Goal: Task Accomplishment & Management: Complete application form

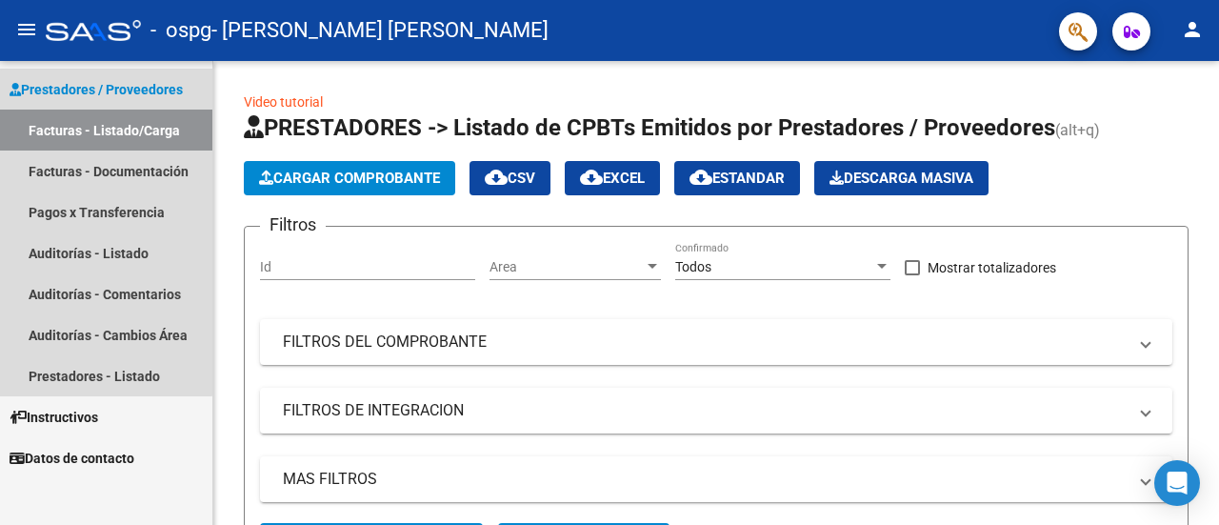
click at [103, 96] on span "Prestadores / Proveedores" at bounding box center [96, 89] width 173 height 21
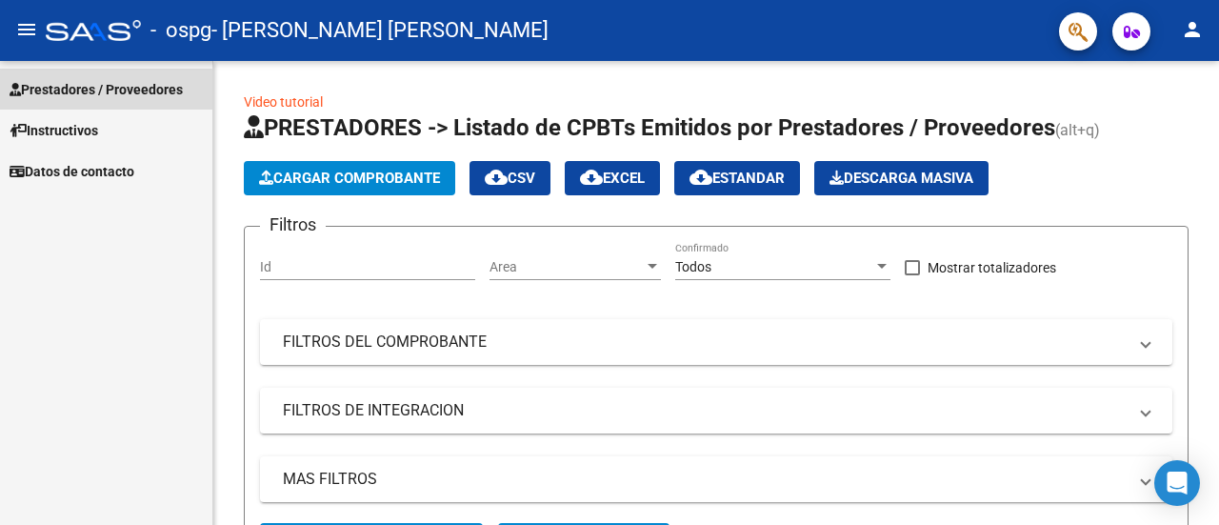
click at [82, 91] on span "Prestadores / Proveedores" at bounding box center [96, 89] width 173 height 21
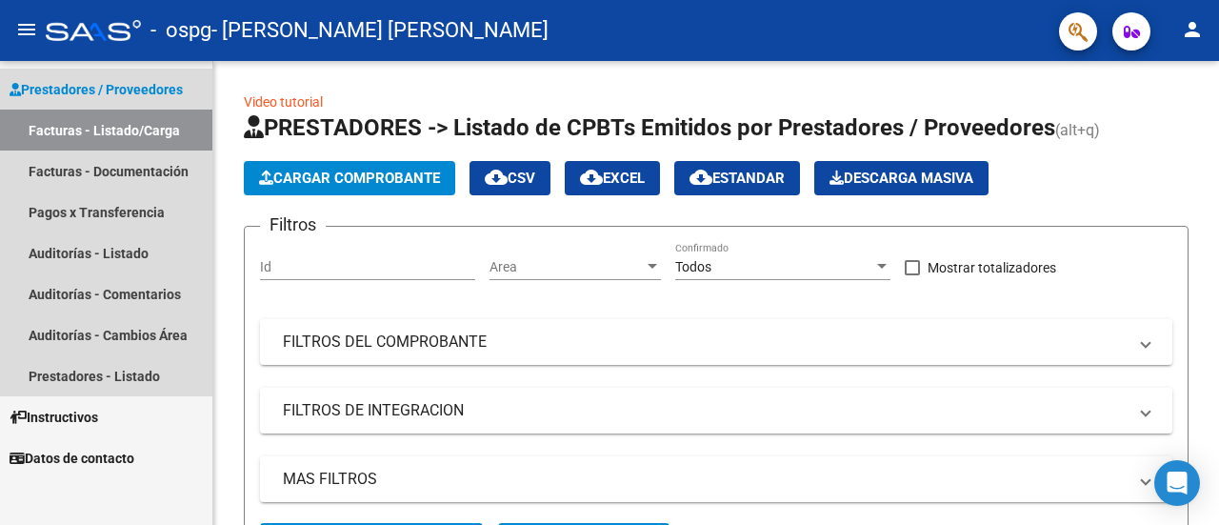
click at [123, 127] on link "Facturas - Listado/Carga" at bounding box center [106, 129] width 212 height 41
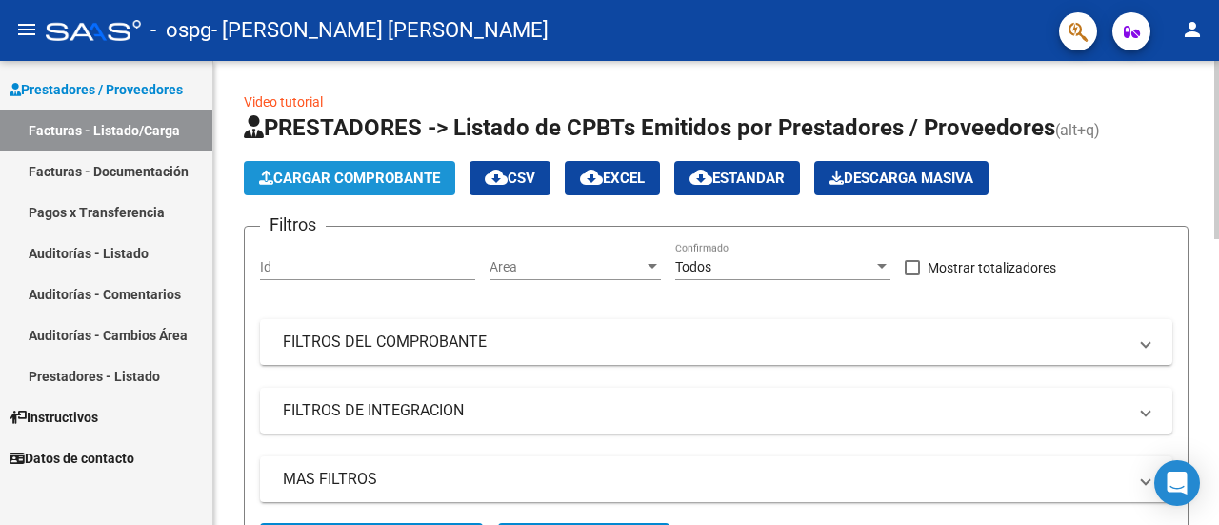
click at [376, 171] on span "Cargar Comprobante" at bounding box center [349, 177] width 181 height 17
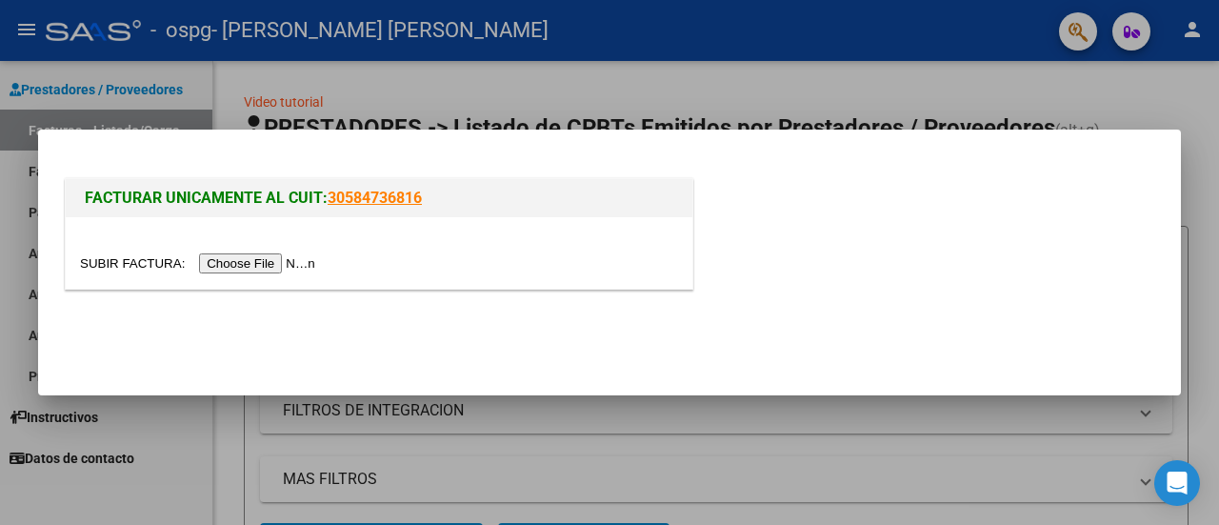
click at [253, 264] on input "file" at bounding box center [200, 263] width 241 height 20
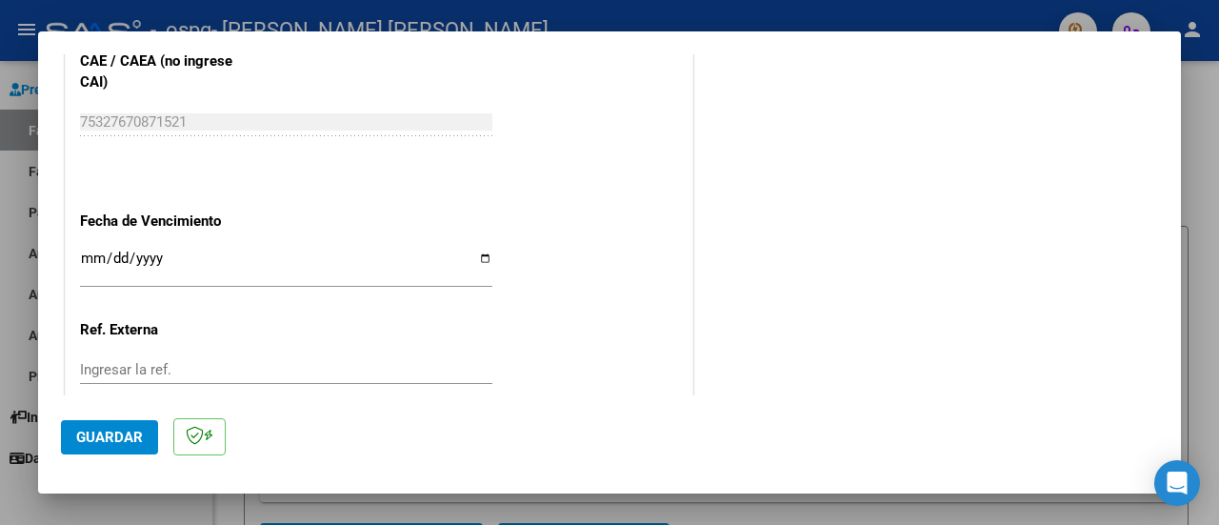
scroll to position [1337, 0]
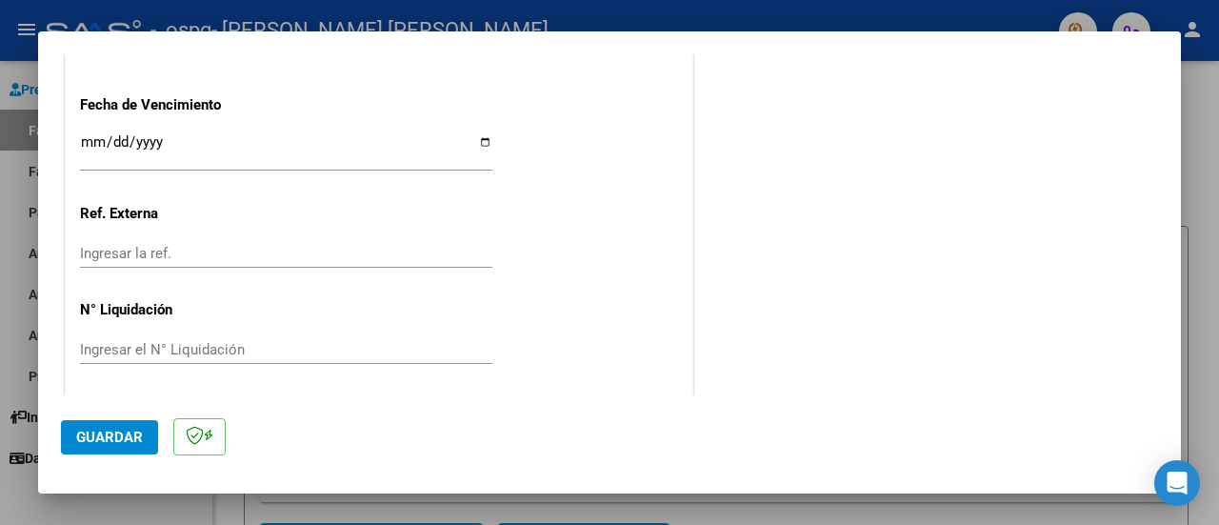
click at [485, 138] on input "Ingresar la fecha" at bounding box center [286, 149] width 412 height 30
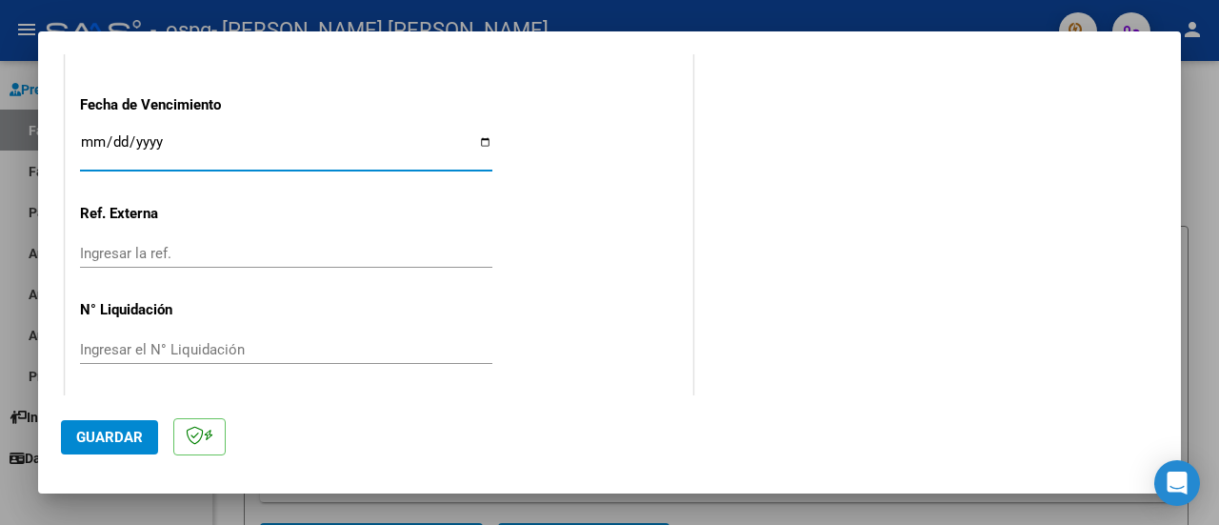
type input "[DATE]"
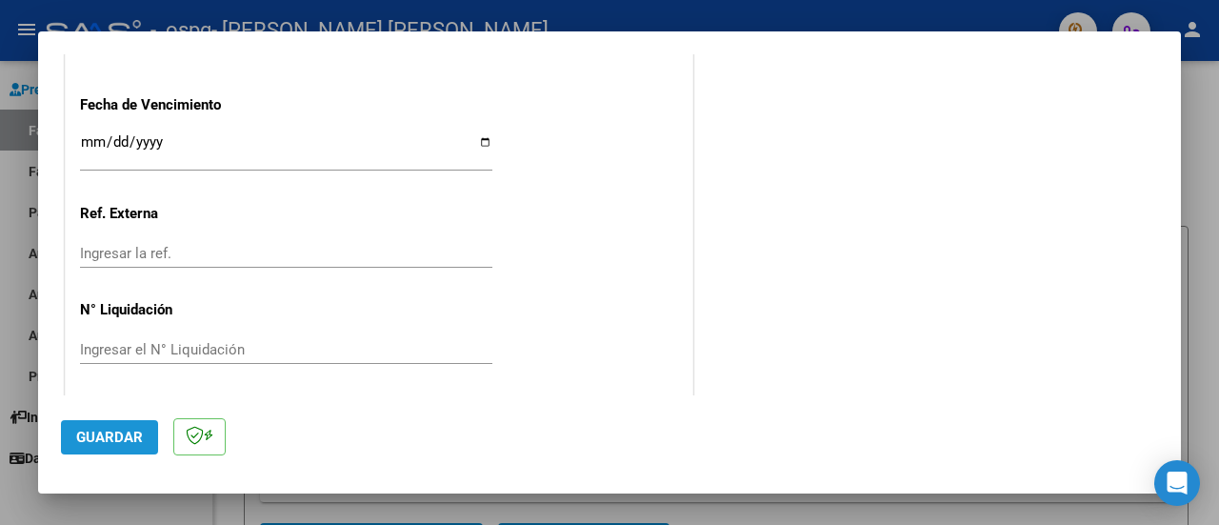
click at [110, 427] on button "Guardar" at bounding box center [109, 437] width 97 height 34
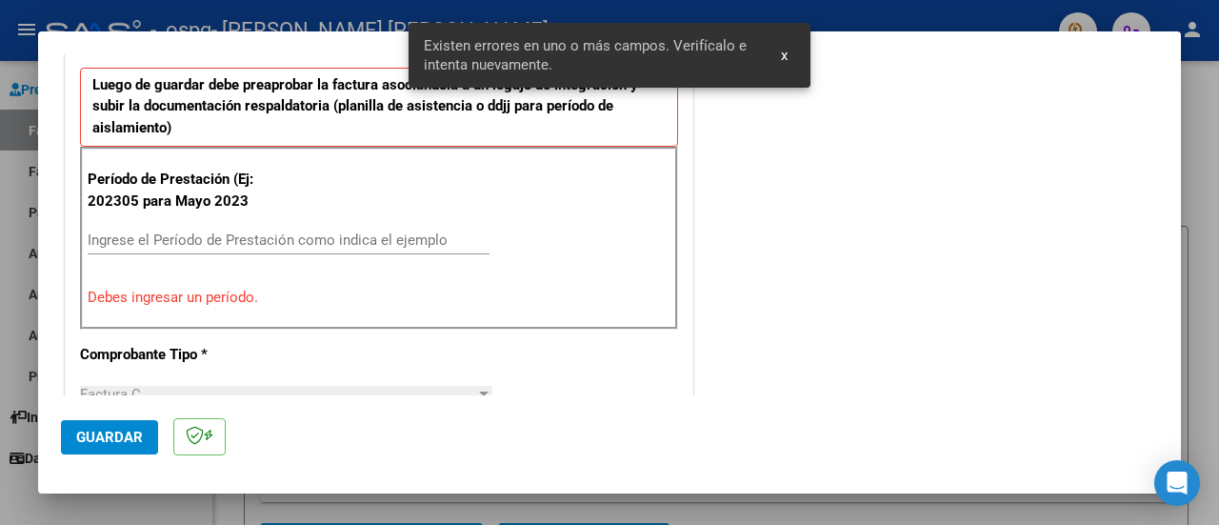
scroll to position [474, 0]
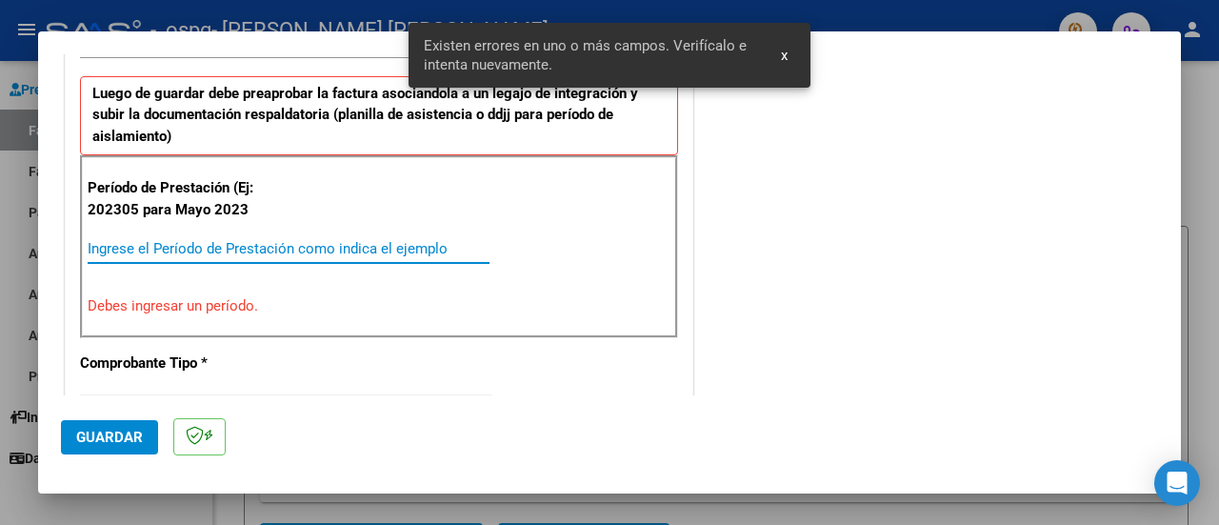
click at [182, 245] on input "Ingrese el Período de Prestación como indica el ejemplo" at bounding box center [289, 248] width 402 height 17
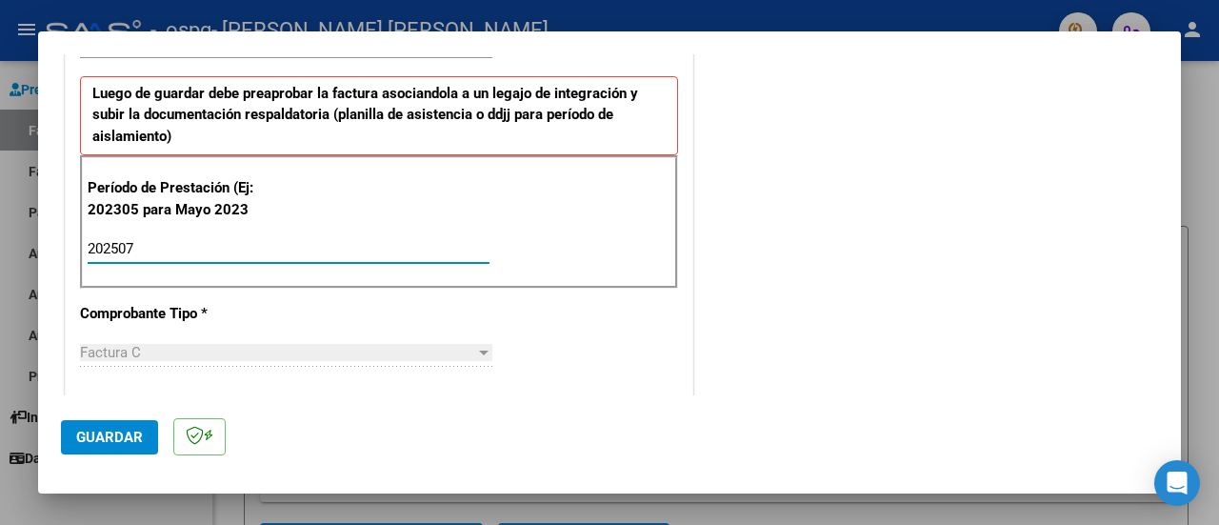
type input "202507"
click at [142, 427] on button "Guardar" at bounding box center [109, 437] width 97 height 34
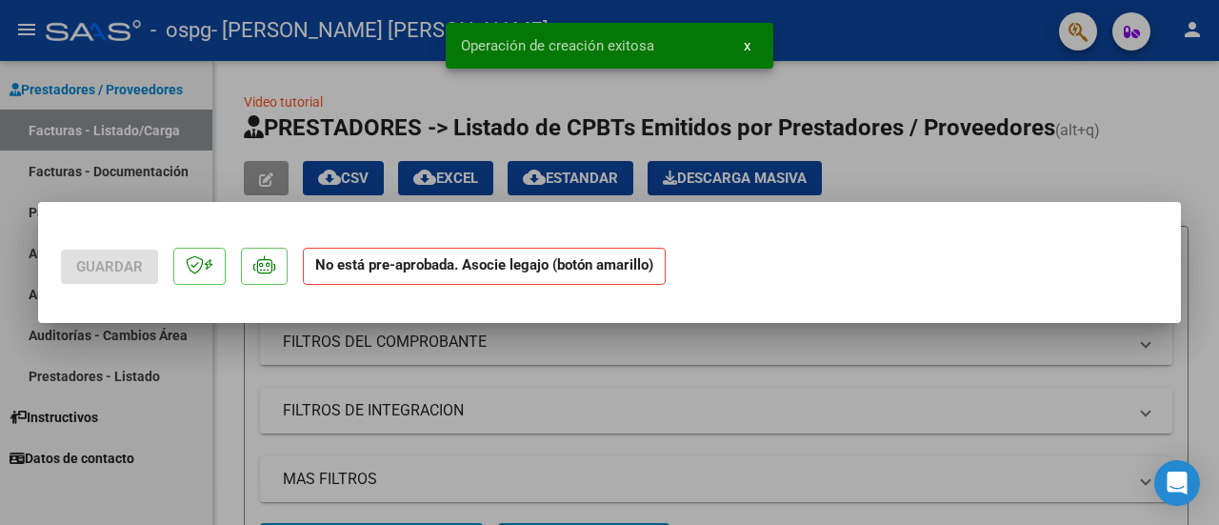
scroll to position [0, 0]
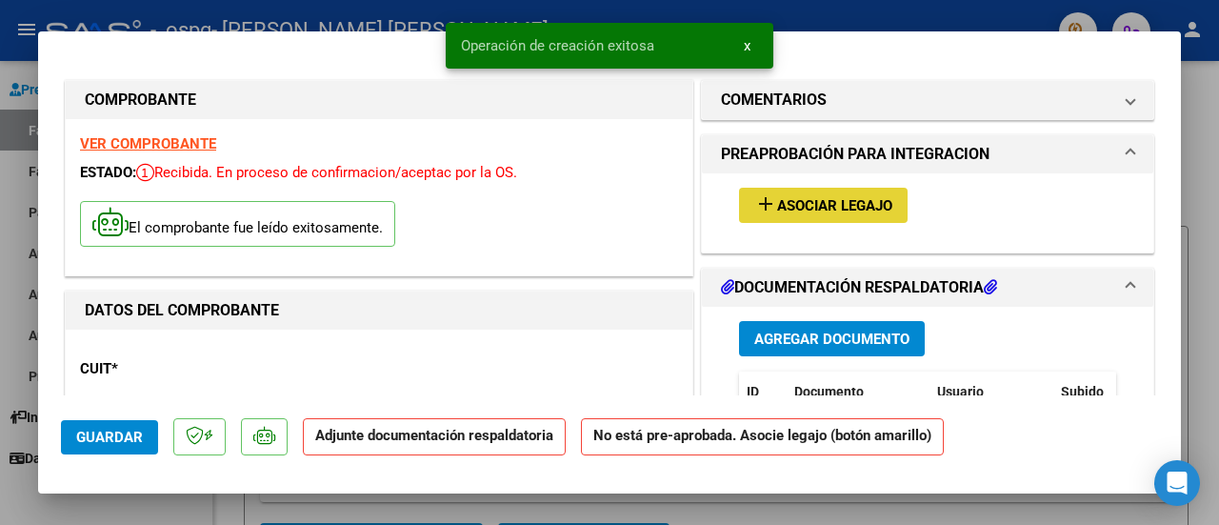
click at [855, 200] on span "Asociar Legajo" at bounding box center [834, 205] width 115 height 17
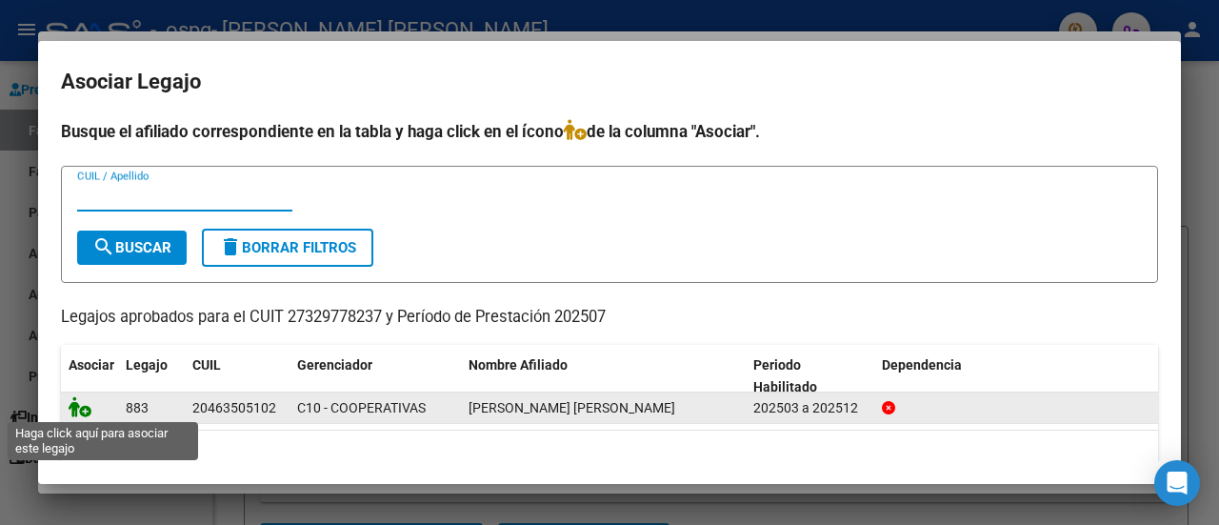
click at [88, 406] on icon at bounding box center [80, 406] width 23 height 21
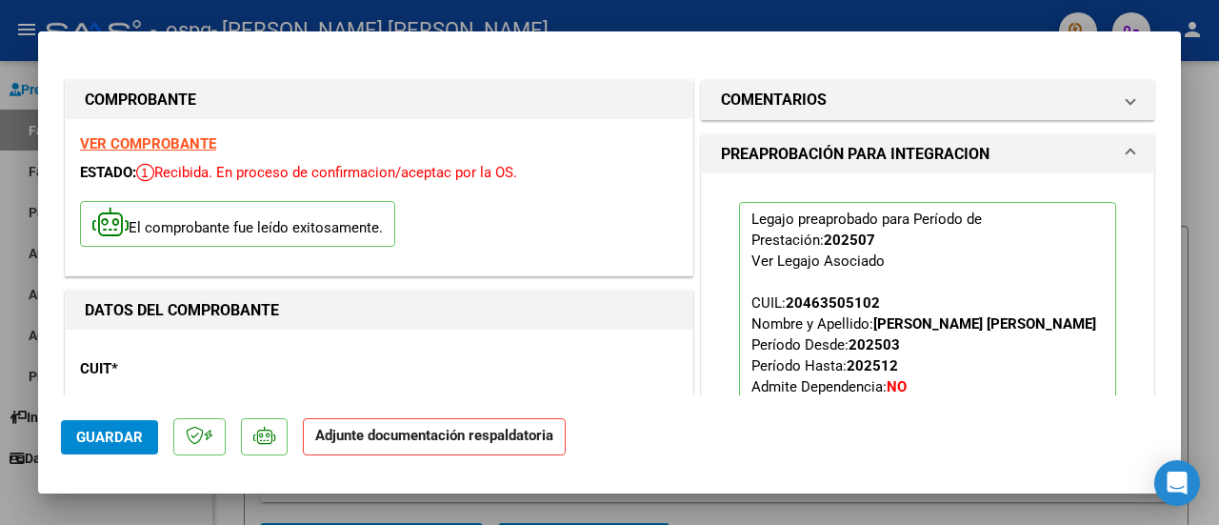
scroll to position [428, 0]
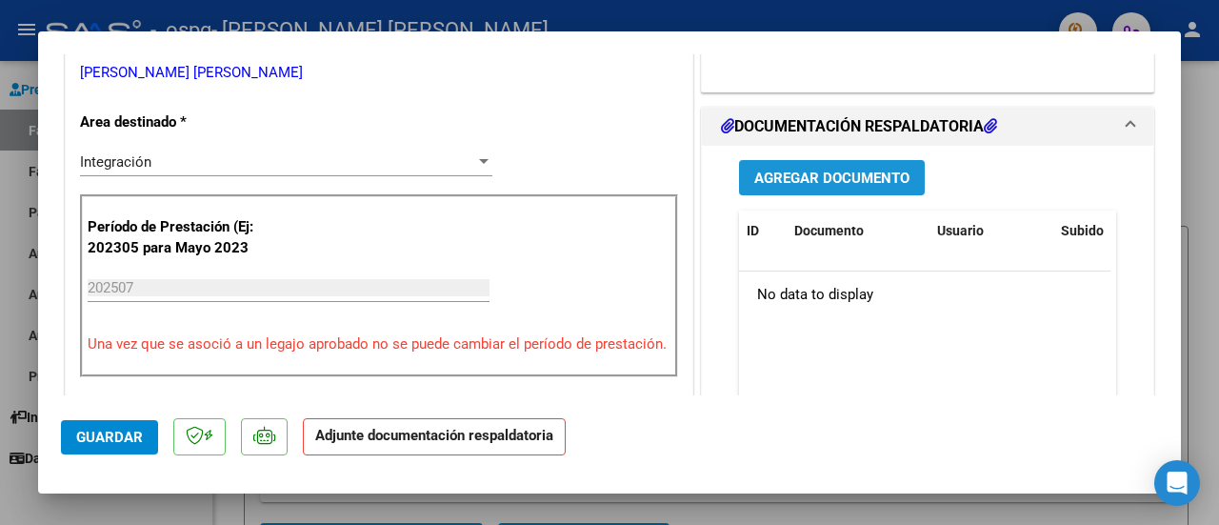
click at [754, 187] on span "Agregar Documento" at bounding box center [831, 177] width 155 height 17
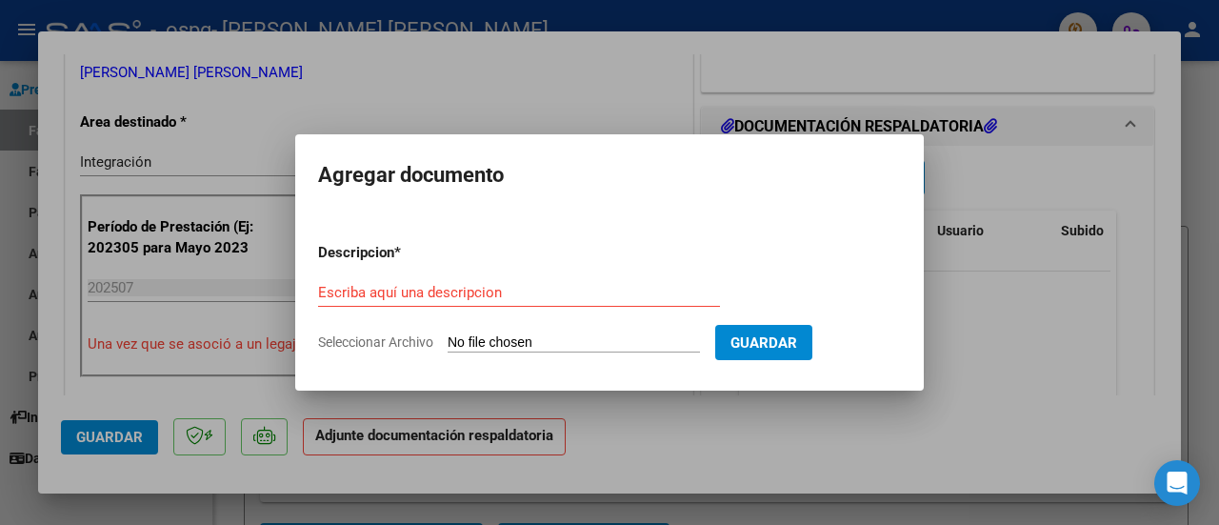
click at [520, 340] on input "Seleccionar Archivo" at bounding box center [573, 343] width 252 height 18
type input "C:\fakepath\A.franco sancoff julio.pdf"
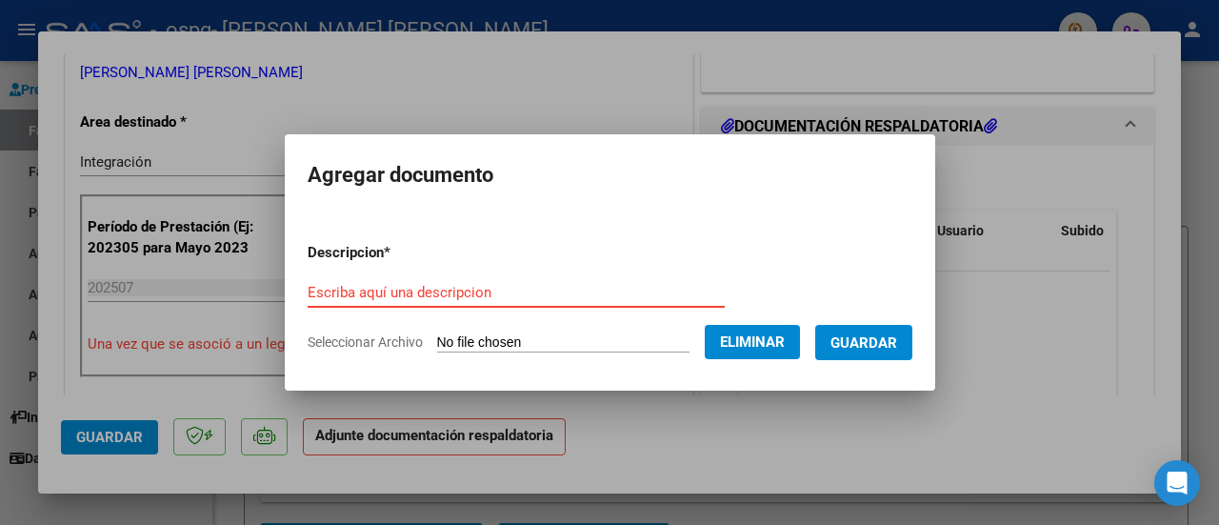
click at [508, 288] on input "Escriba aquí una descripcion" at bounding box center [516, 292] width 417 height 17
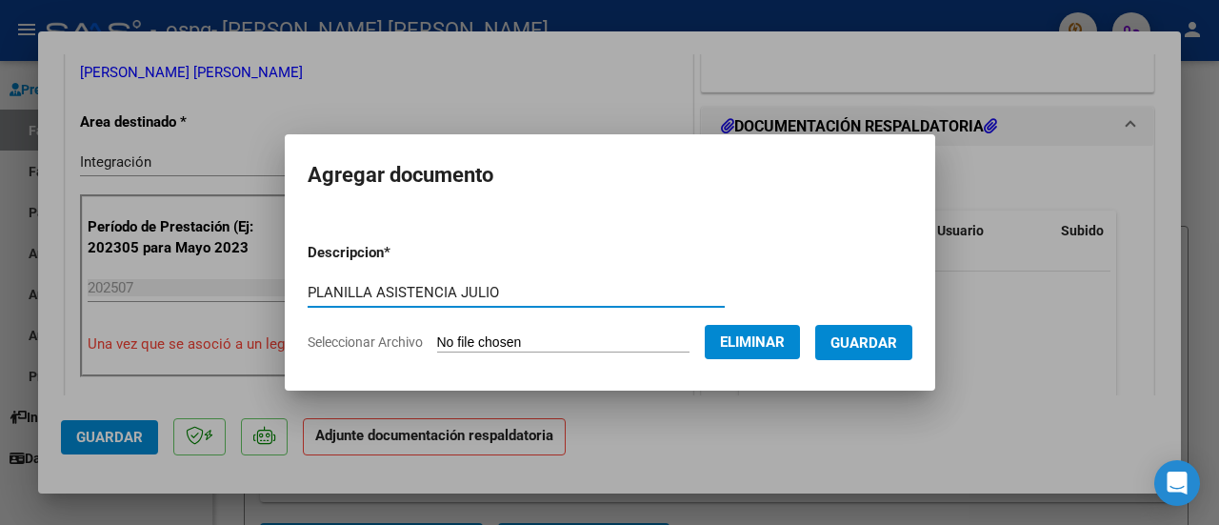
type input "PLANILLA ASISTENCIA JULIO"
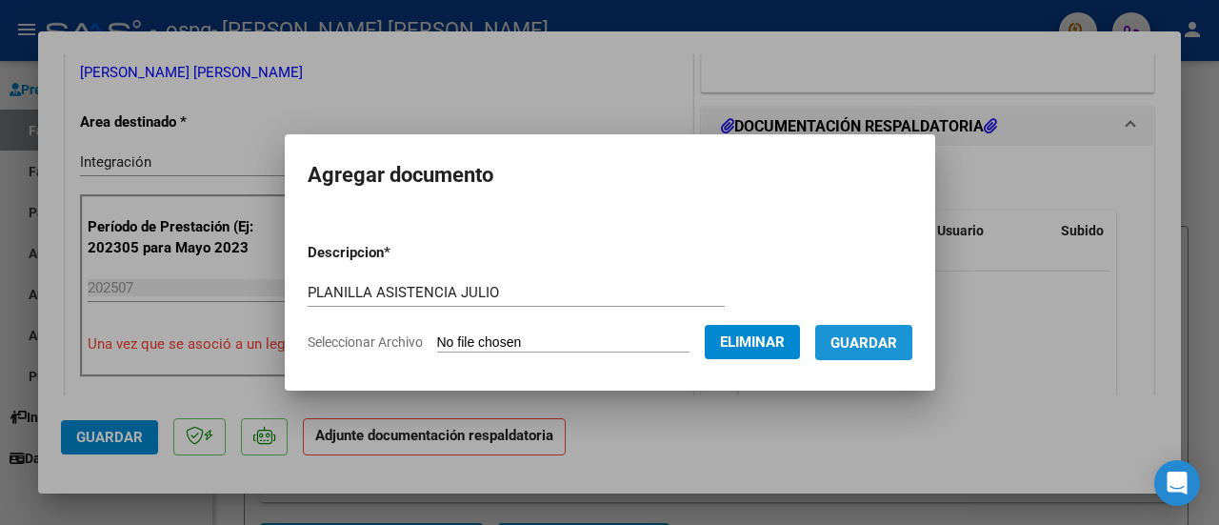
click at [863, 334] on span "Guardar" at bounding box center [863, 342] width 67 height 17
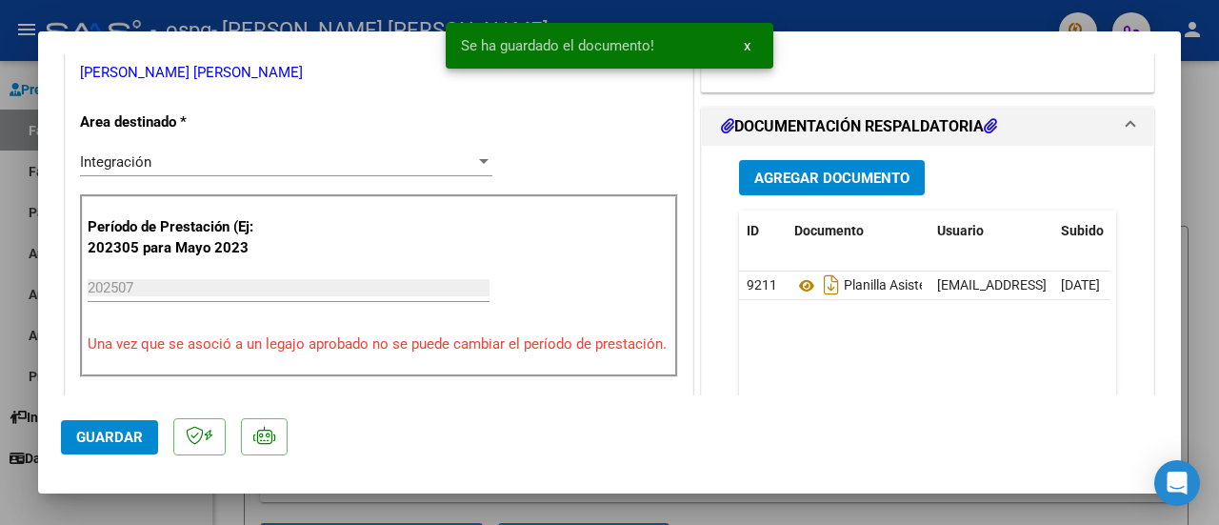
scroll to position [1380, 0]
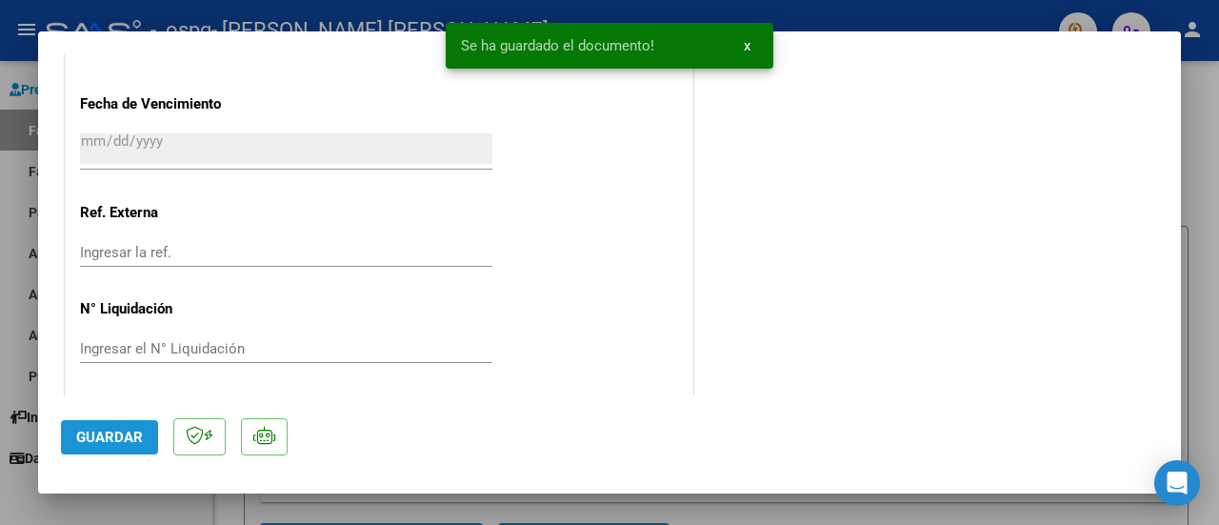
click at [114, 441] on span "Guardar" at bounding box center [109, 436] width 67 height 17
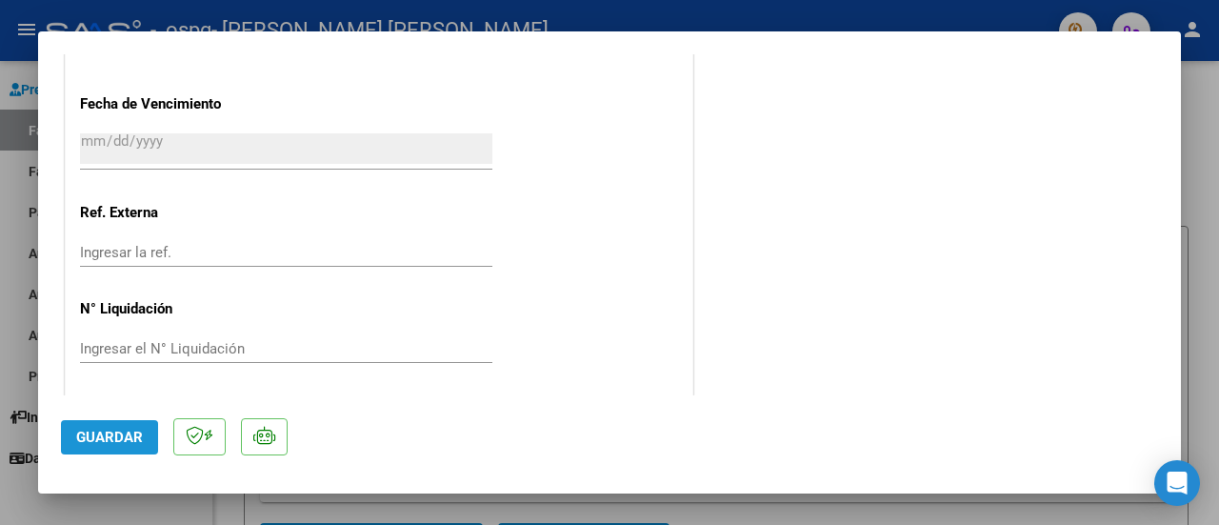
click at [105, 441] on span "Guardar" at bounding box center [109, 436] width 67 height 17
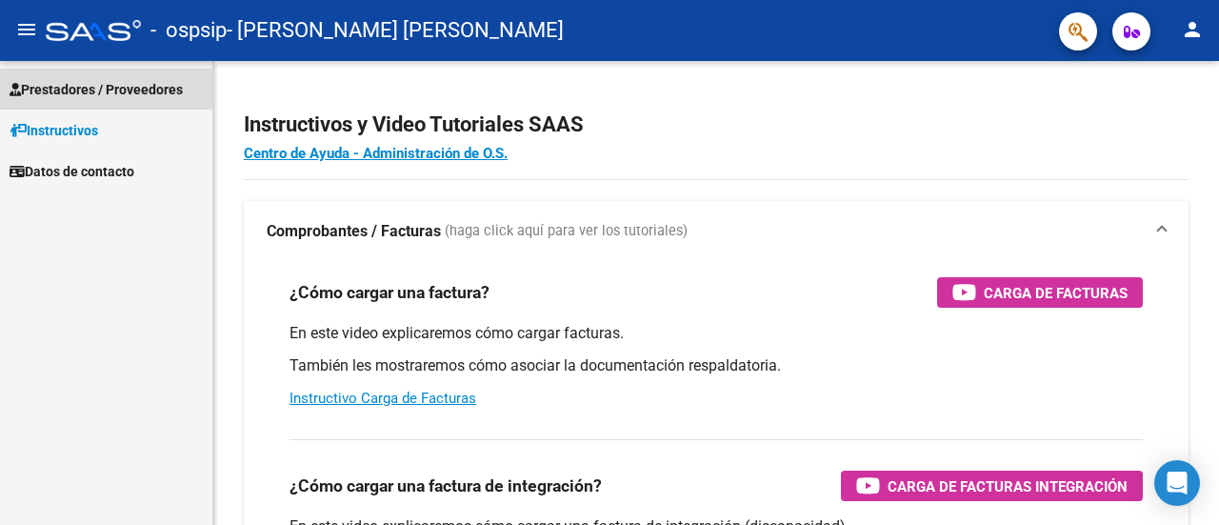
click at [127, 94] on span "Prestadores / Proveedores" at bounding box center [96, 89] width 173 height 21
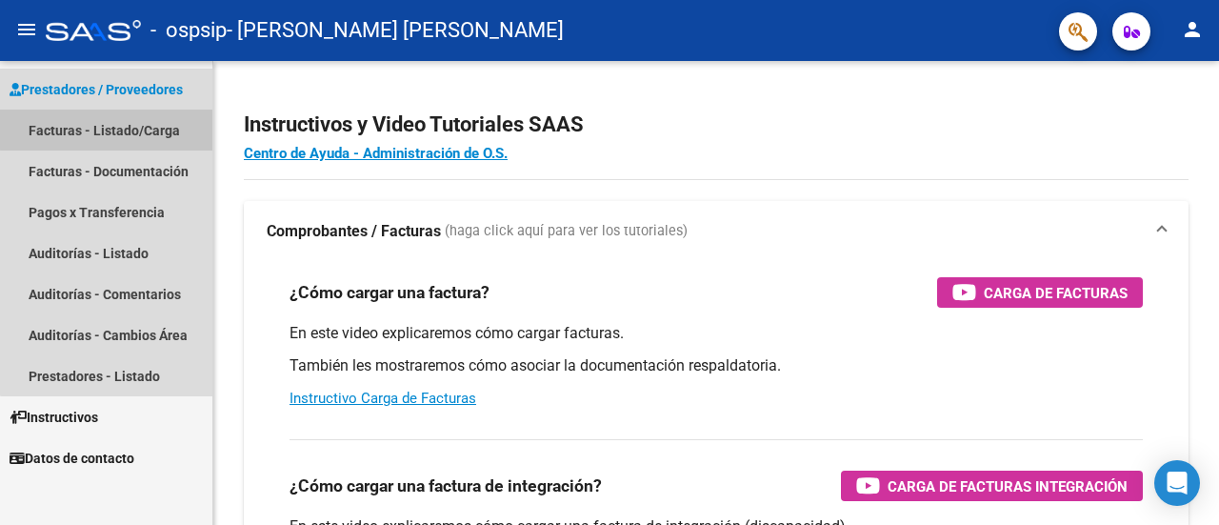
click at [118, 120] on link "Facturas - Listado/Carga" at bounding box center [106, 129] width 212 height 41
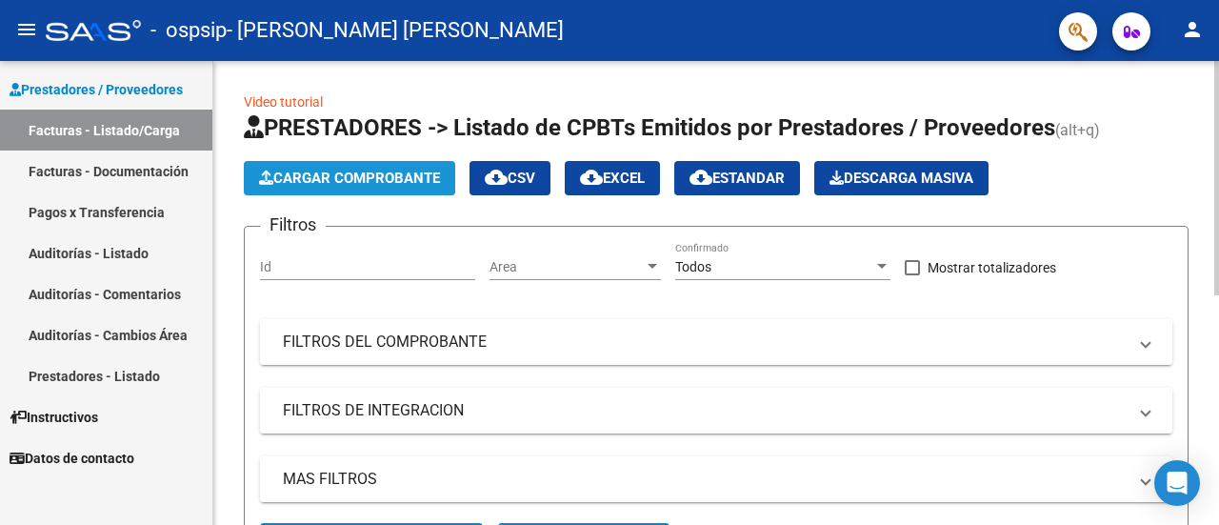
click at [333, 169] on span "Cargar Comprobante" at bounding box center [349, 177] width 181 height 17
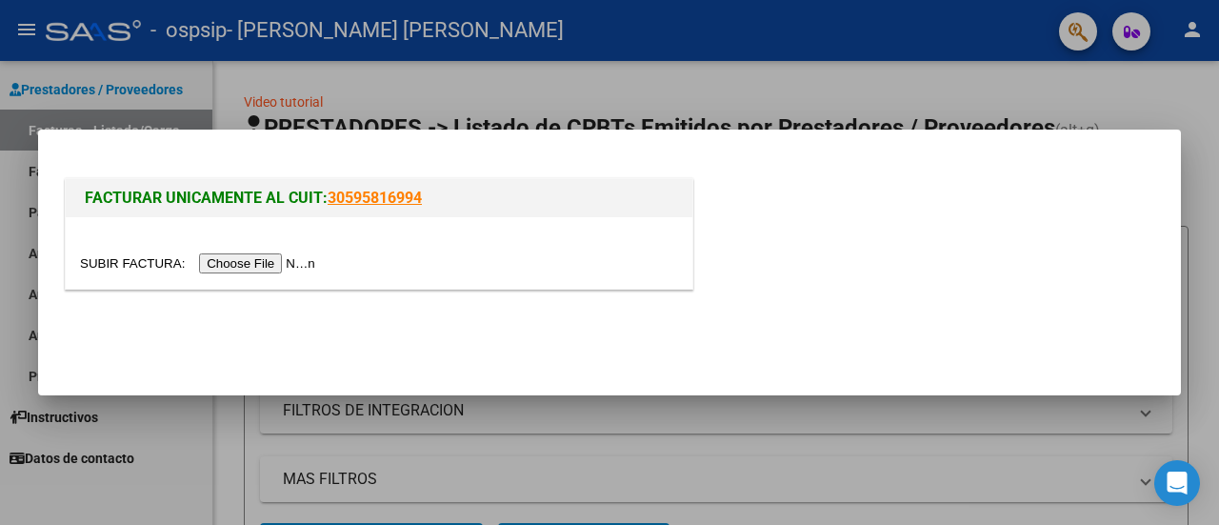
click at [283, 268] on input "file" at bounding box center [200, 263] width 241 height 20
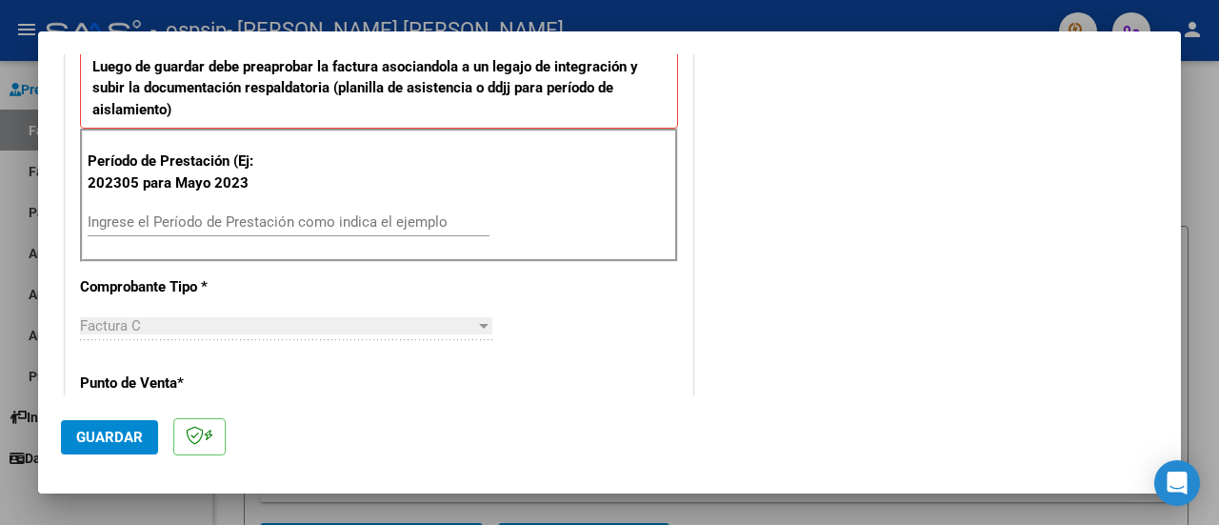
scroll to position [493, 0]
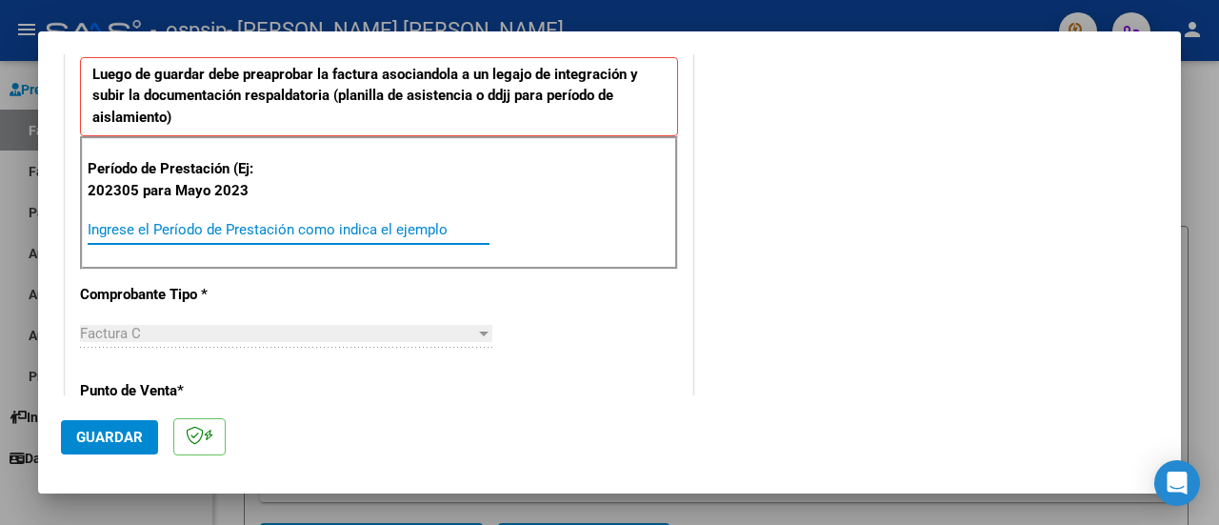
click at [432, 221] on input "Ingrese el Período de Prestación como indica el ejemplo" at bounding box center [289, 229] width 402 height 17
type input "202507"
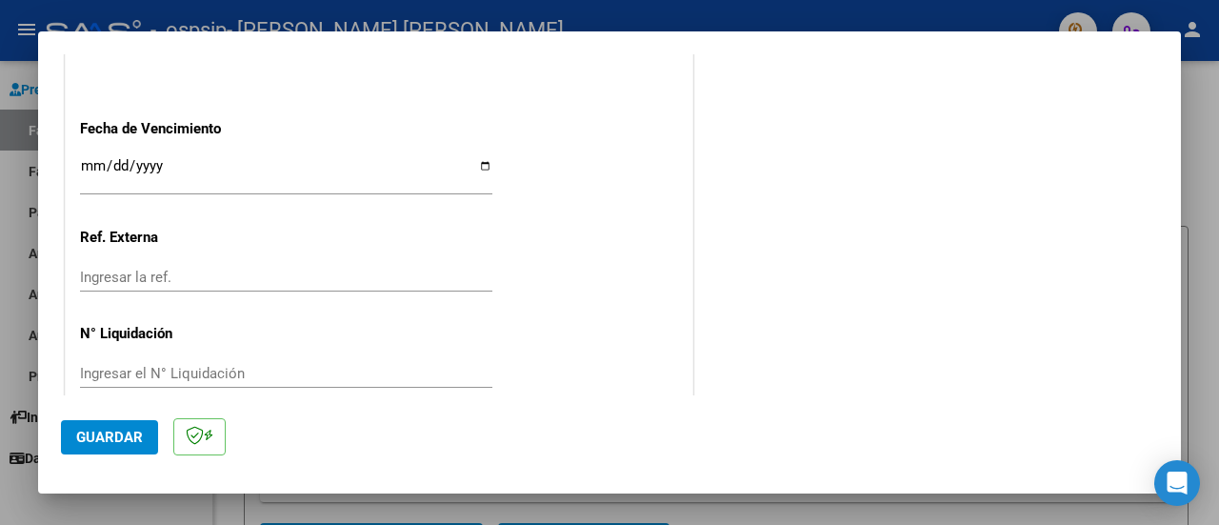
scroll to position [1334, 0]
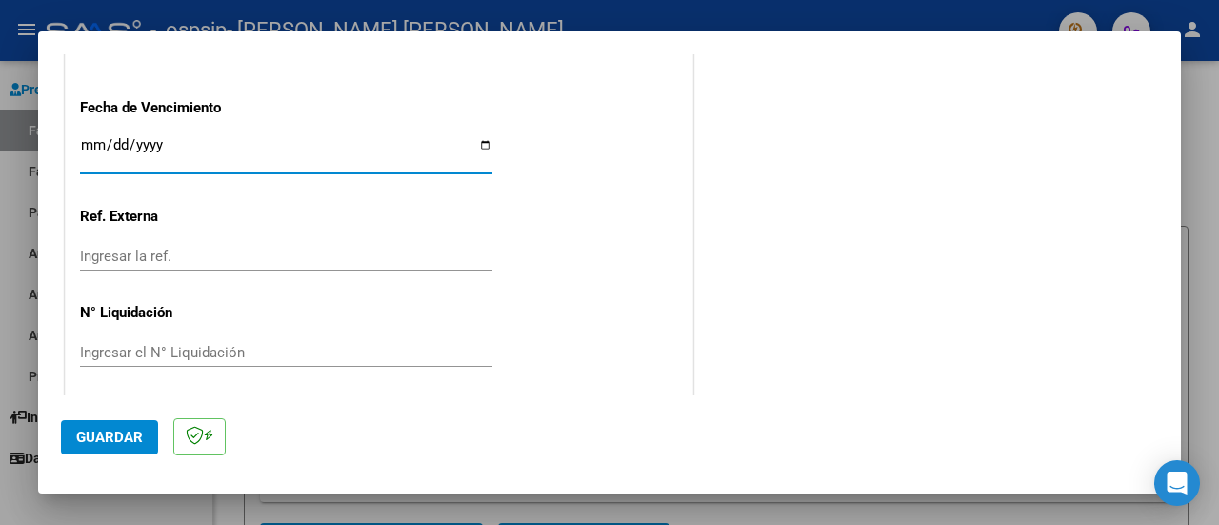
click at [478, 145] on input "Ingresar la fecha" at bounding box center [286, 152] width 412 height 30
type input "[DATE]"
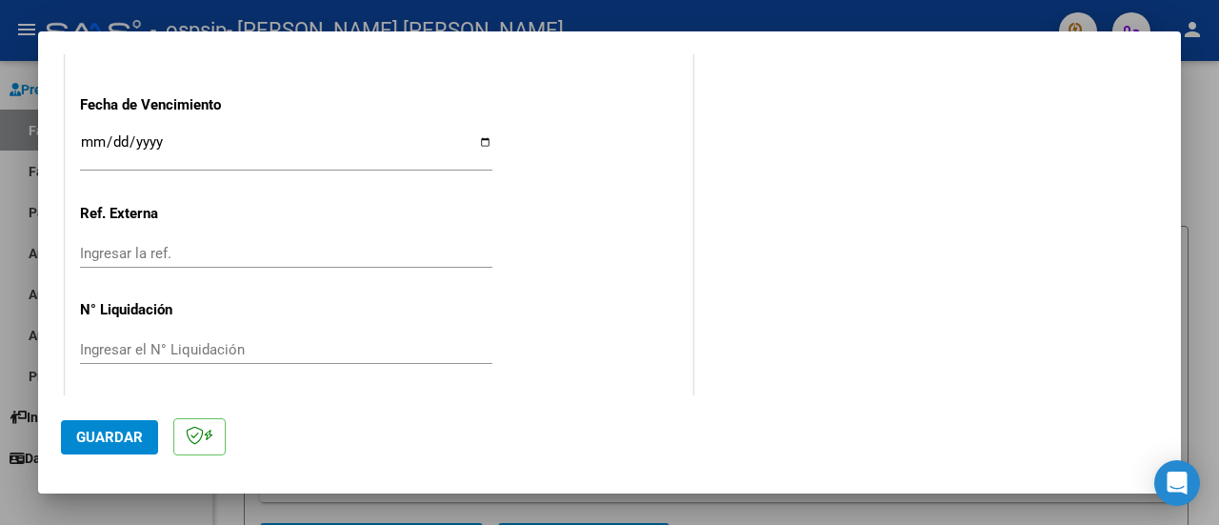
scroll to position [836, 0]
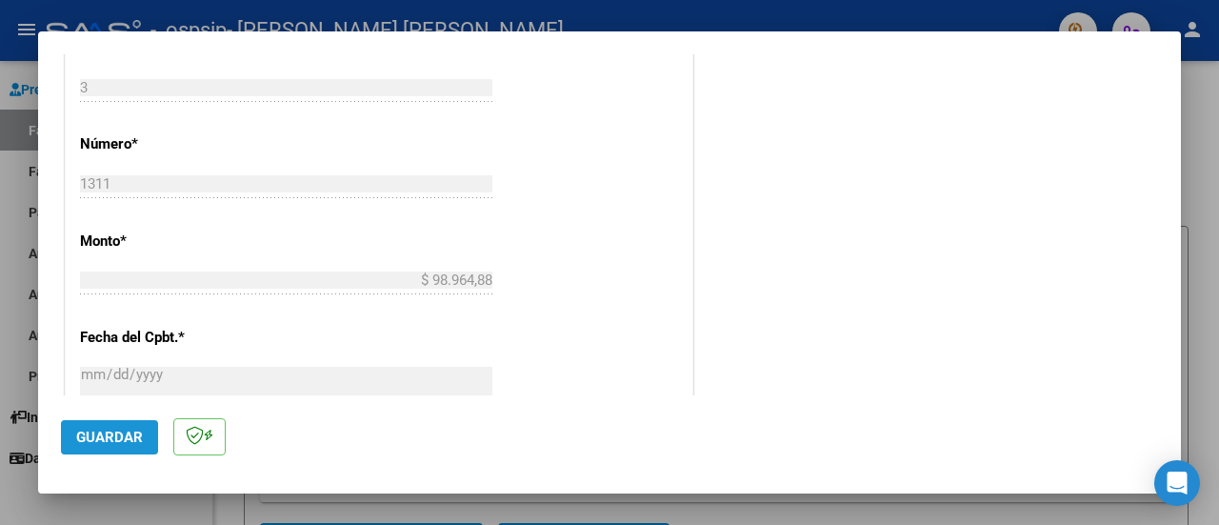
click at [121, 437] on span "Guardar" at bounding box center [109, 436] width 67 height 17
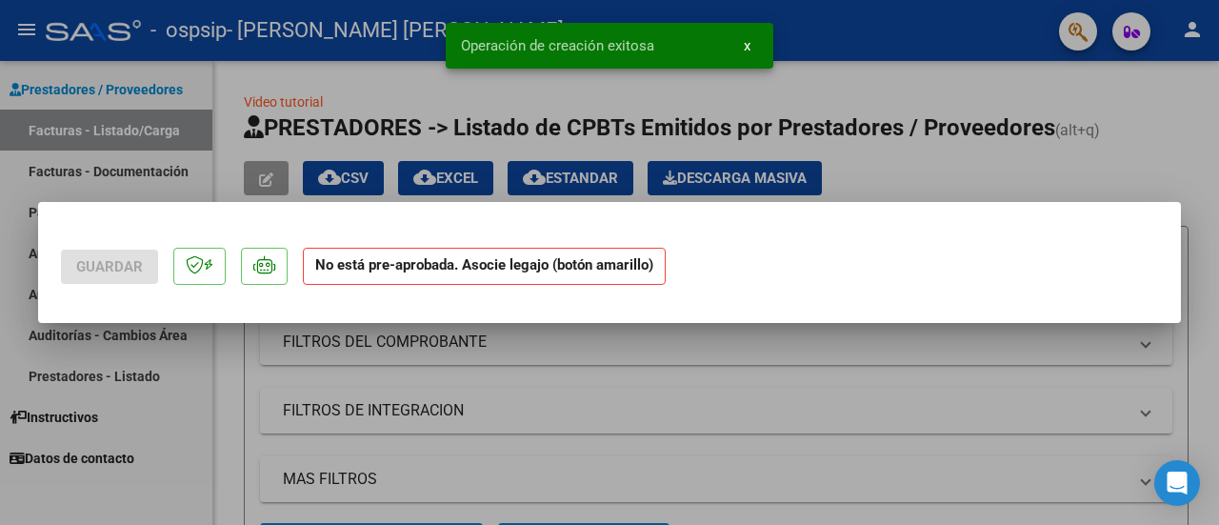
scroll to position [0, 0]
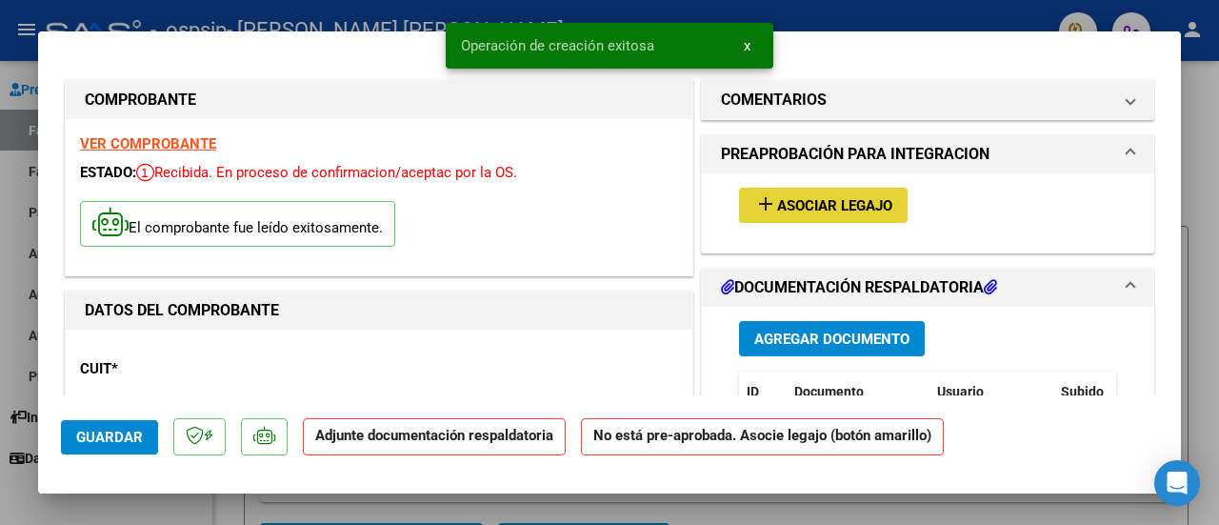
click at [808, 203] on span "Asociar Legajo" at bounding box center [834, 205] width 115 height 17
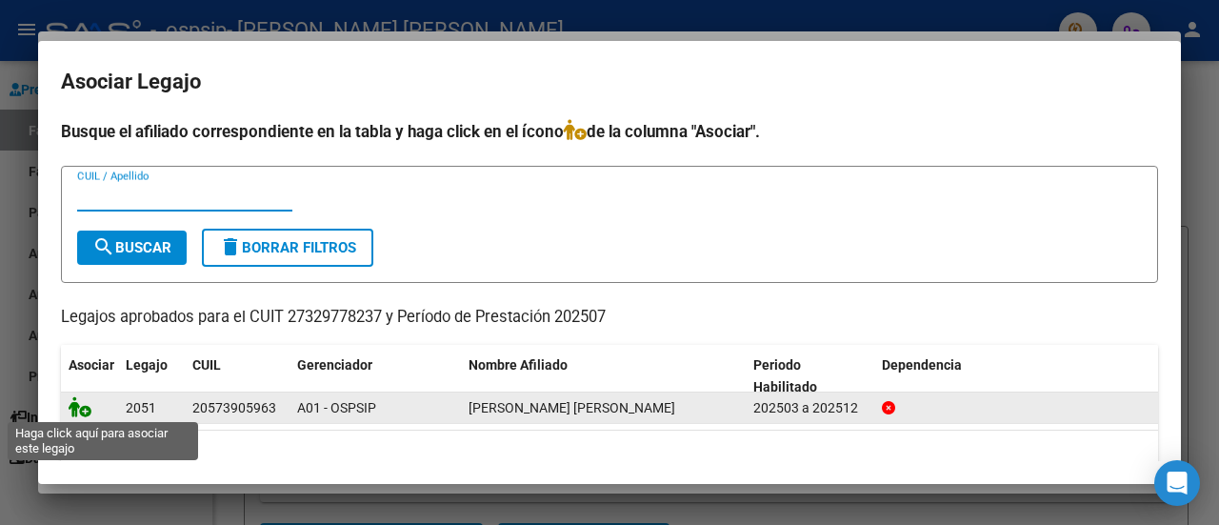
click at [89, 408] on icon at bounding box center [80, 406] width 23 height 21
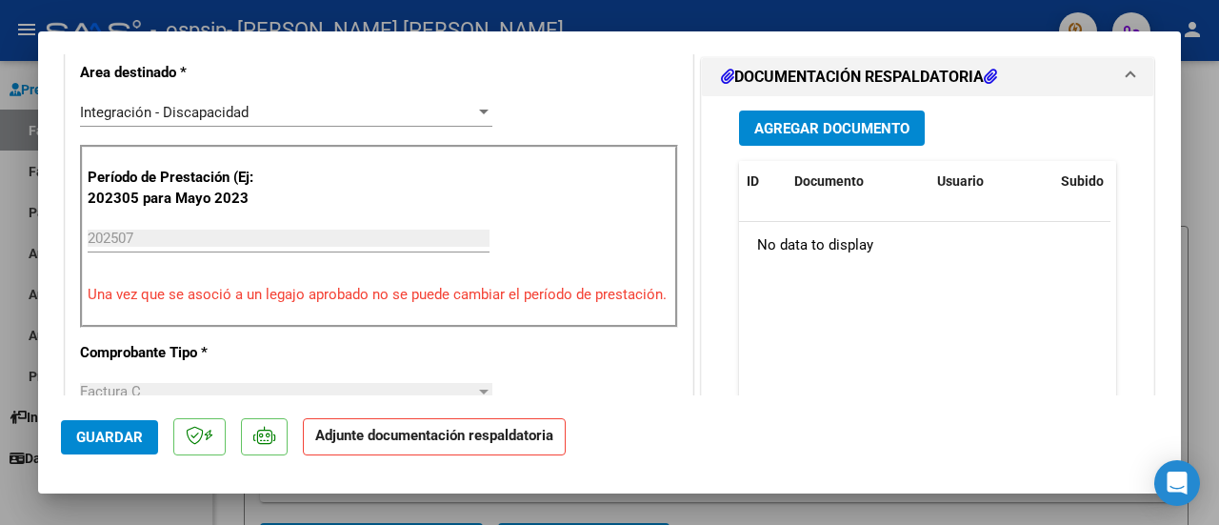
scroll to position [383, 0]
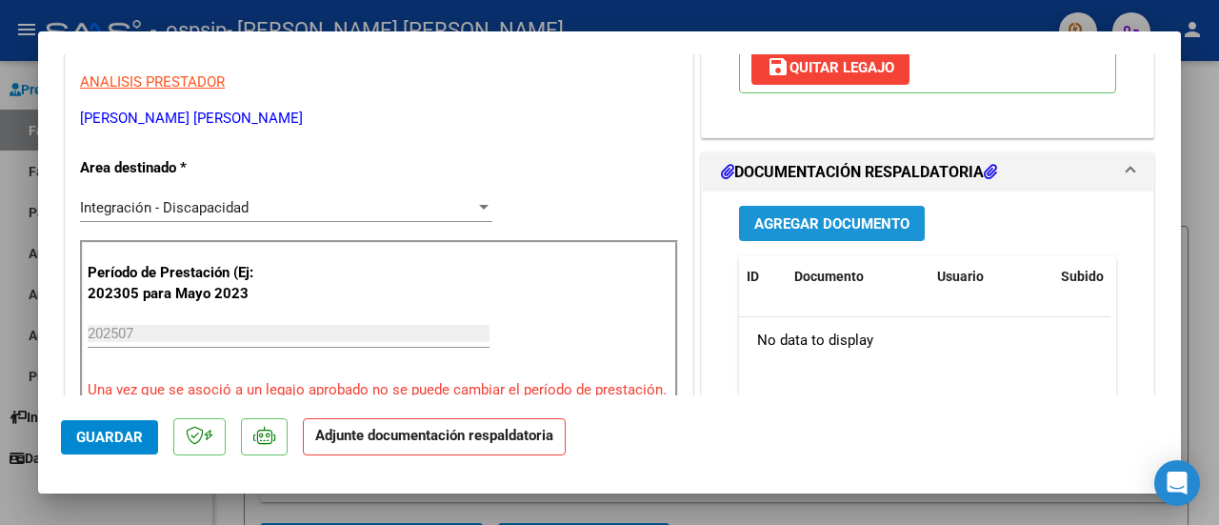
click at [873, 228] on span "Agregar Documento" at bounding box center [831, 223] width 155 height 17
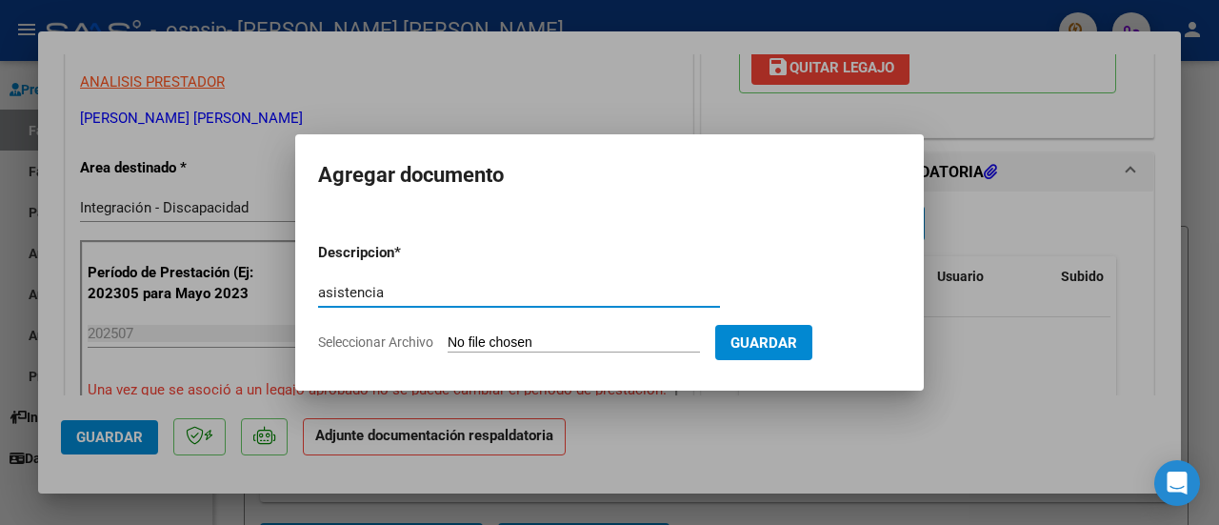
type input "asistencia"
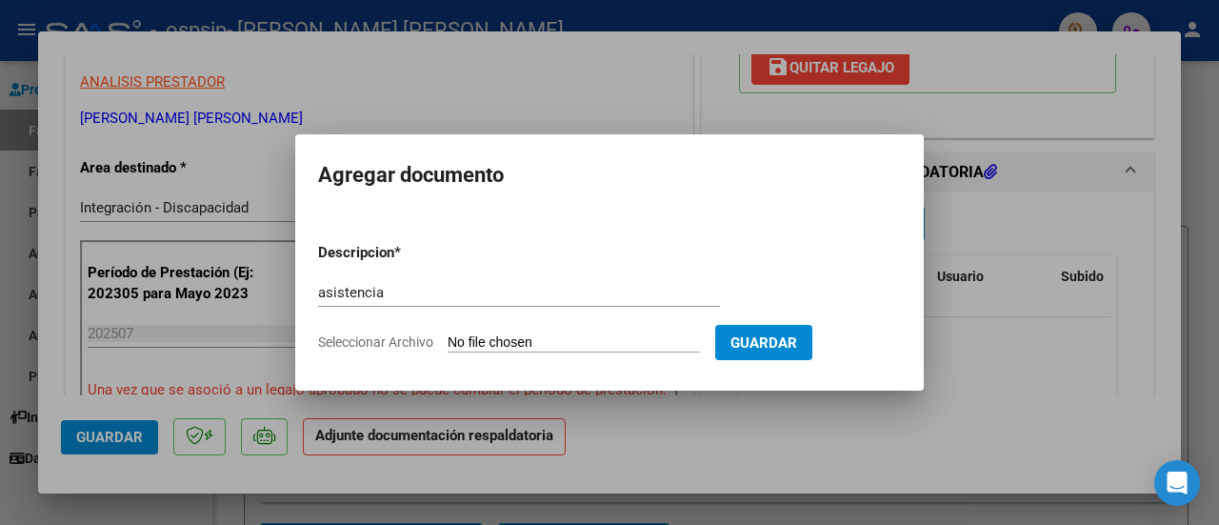
click at [466, 342] on input "Seleccionar Archivo" at bounding box center [573, 343] width 252 height 18
type input "C:\fakepath\[PERSON_NAME] [PERSON_NAME].pdf"
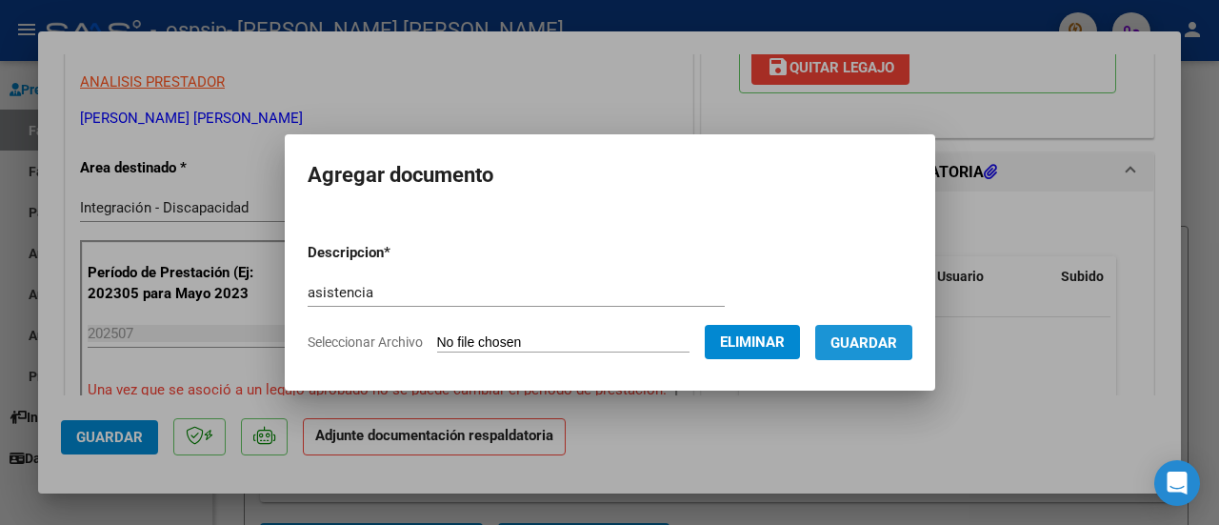
click at [868, 338] on span "Guardar" at bounding box center [863, 342] width 67 height 17
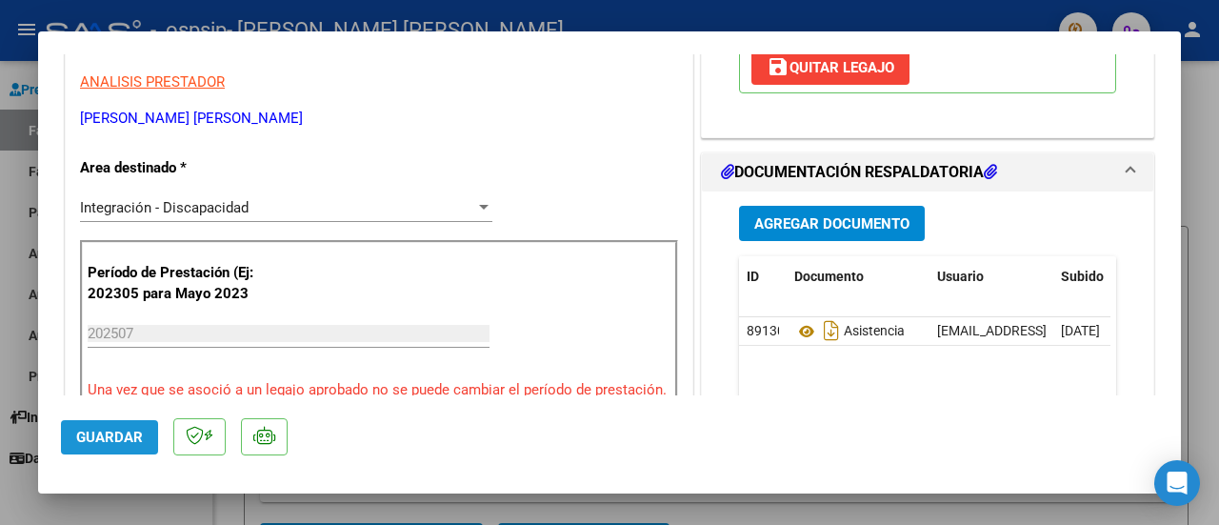
click at [111, 431] on span "Guardar" at bounding box center [109, 436] width 67 height 17
